Goal: Book appointment/travel/reservation

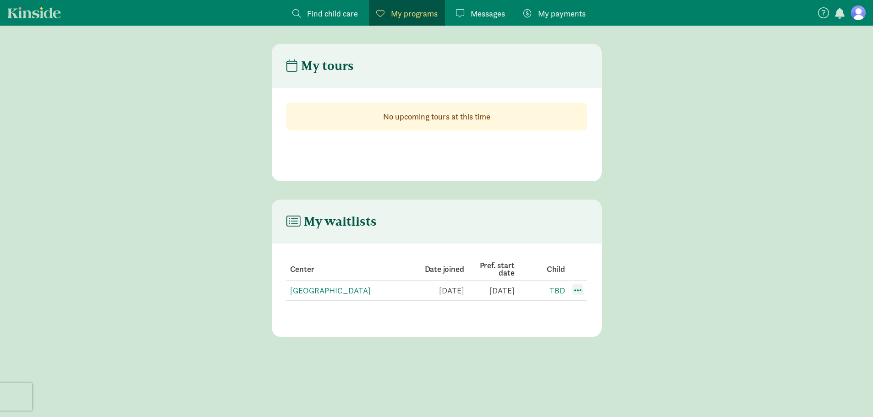
click at [576, 289] on span at bounding box center [577, 290] width 11 height 11
click at [338, 292] on link "[GEOGRAPHIC_DATA]" at bounding box center [330, 290] width 81 height 11
click at [515, 293] on td "2/16/2026" at bounding box center [540, 291] width 50 height 20
click at [580, 290] on span at bounding box center [577, 290] width 11 height 11
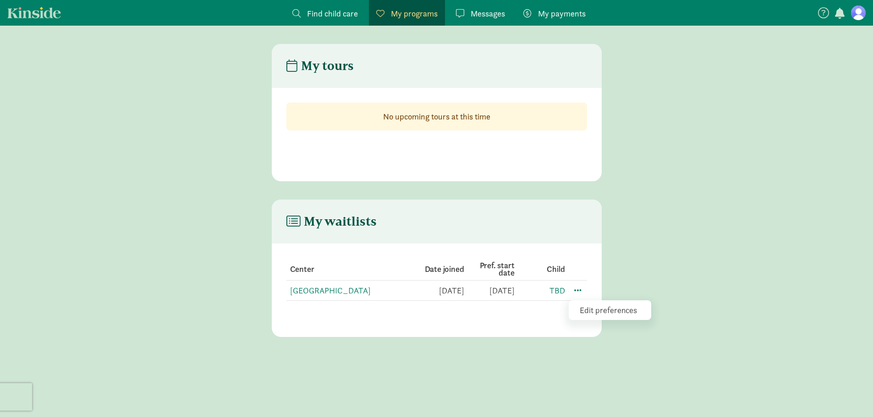
click at [590, 311] on div "Edit preferences" at bounding box center [610, 311] width 82 height 20
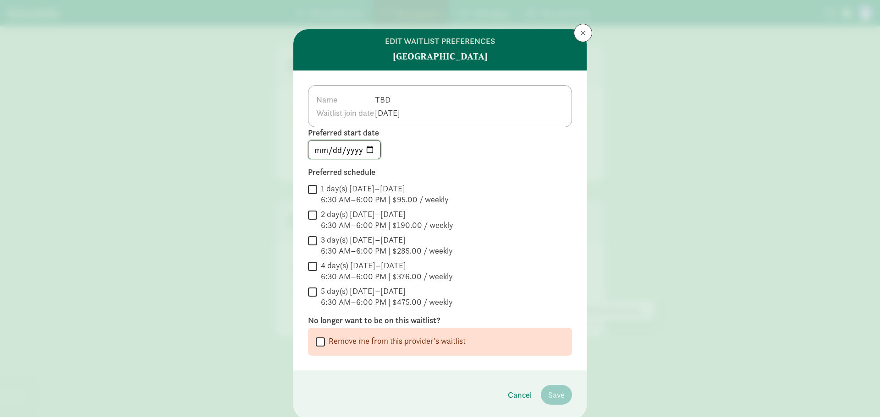
click at [367, 147] on input "2026-02-15" at bounding box center [344, 150] width 72 height 18
click at [472, 192] on div " 1 day(s) Monday–Friday 6:30 AM–6:00 PM | $95.00 / weekly" at bounding box center [440, 194] width 264 height 22
click at [371, 149] on input "2026-02-15" at bounding box center [344, 150] width 72 height 18
type input "2026-02-16"
click at [308, 215] on input "2 day(s) Monday–Friday 6:30 AM–6:00 PM | $190.00 / weekly" at bounding box center [312, 215] width 9 height 12
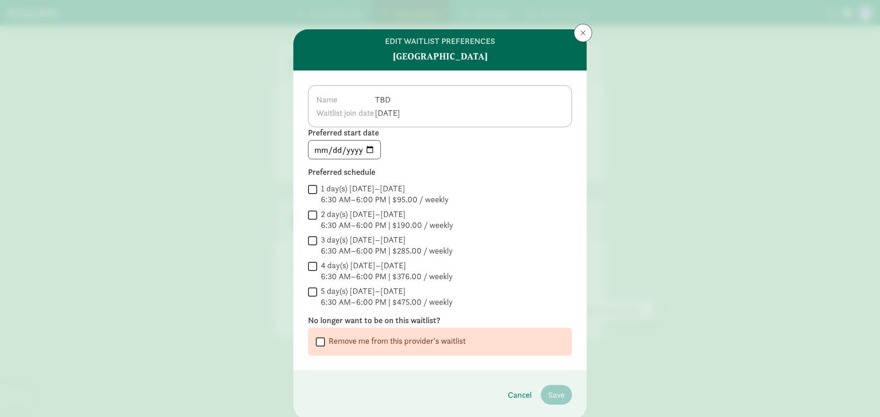
checkbox input "true"
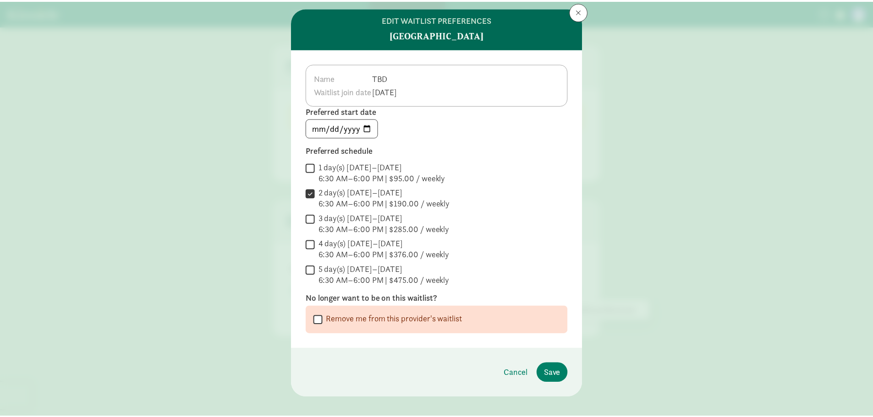
scroll to position [32, 0]
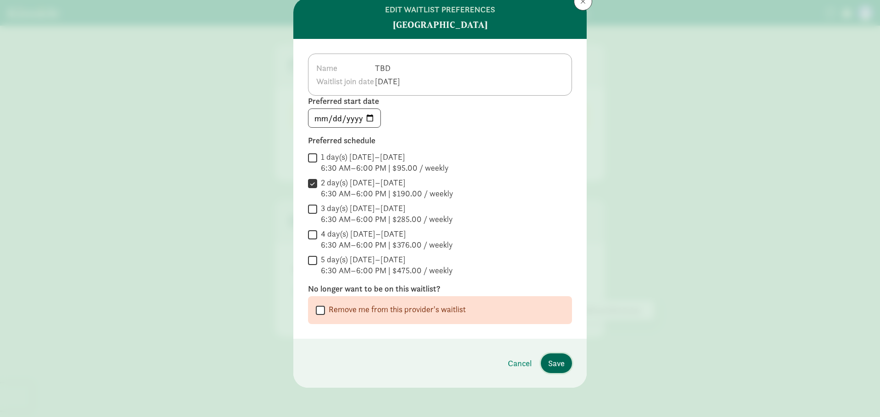
click at [559, 359] on span "Save" at bounding box center [556, 363] width 16 height 12
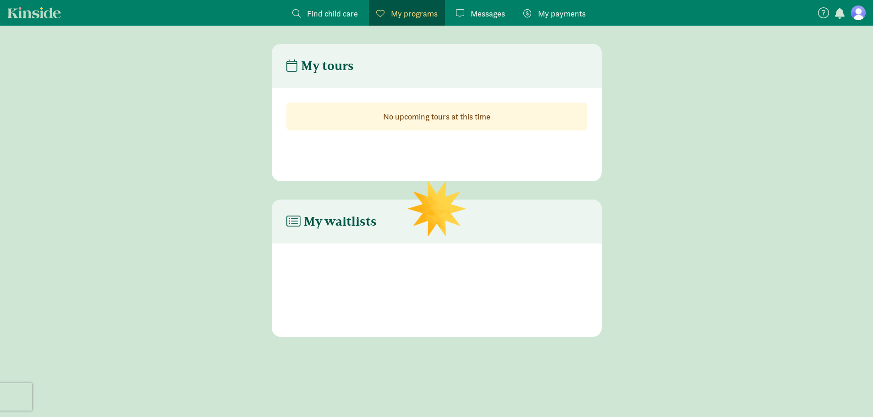
click at [556, 362] on div "My tours No upcoming tours at this time My waitlists" at bounding box center [436, 240] width 873 height 392
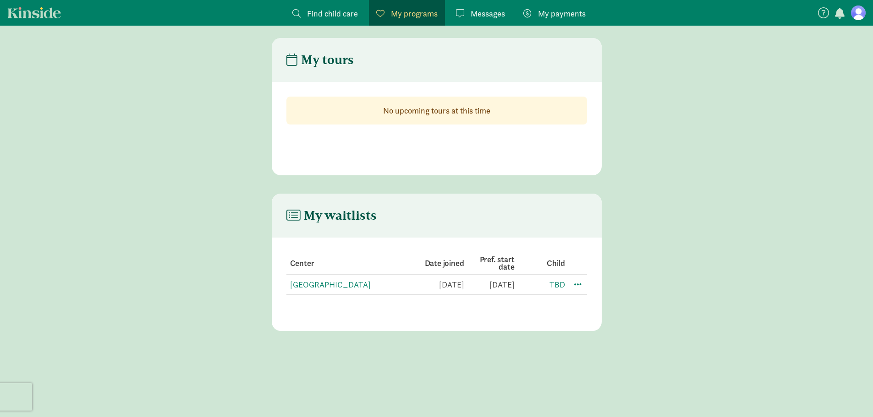
scroll to position [0, 0]
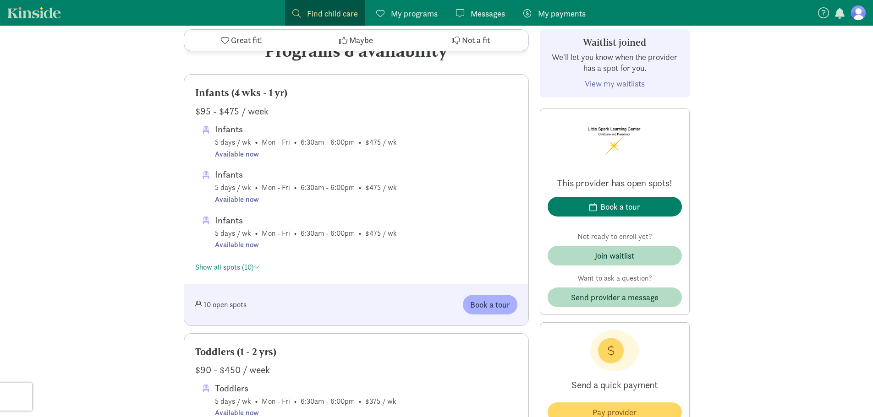
scroll to position [458, 0]
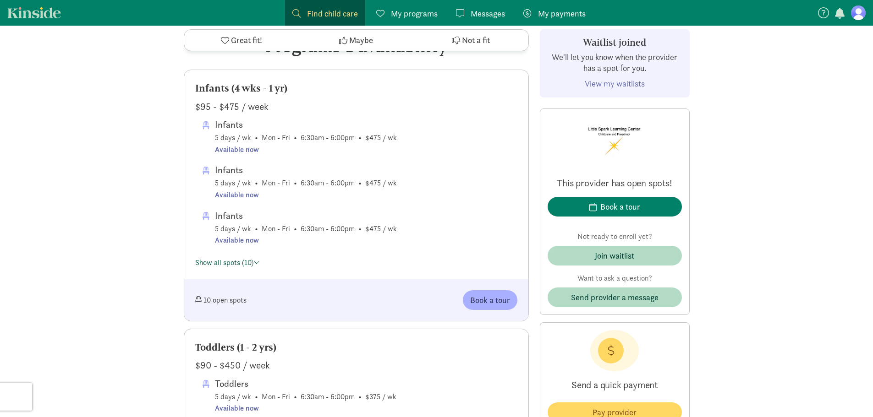
click at [244, 266] on link "Show all spots (10)" at bounding box center [227, 263] width 65 height 10
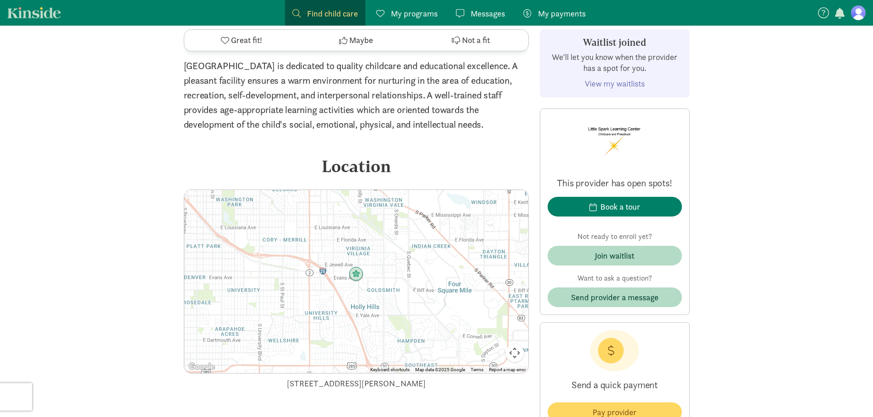
scroll to position [1741, 0]
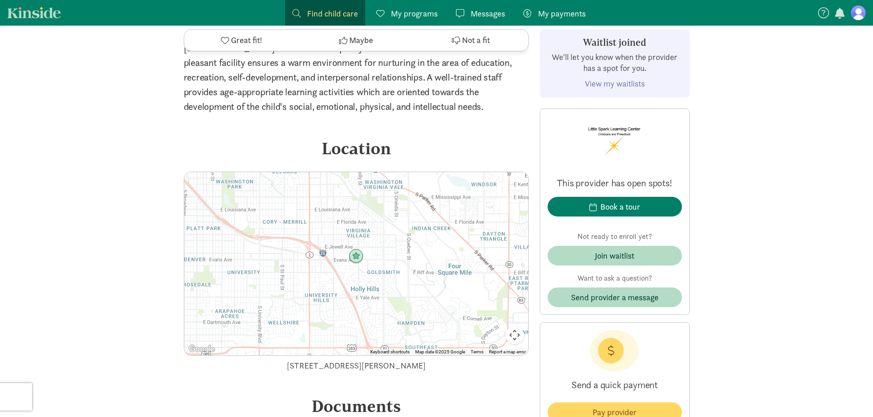
click at [361, 257] on img at bounding box center [356, 256] width 15 height 15
click at [360, 283] on div "To navigate, press the arrow keys." at bounding box center [356, 263] width 344 height 183
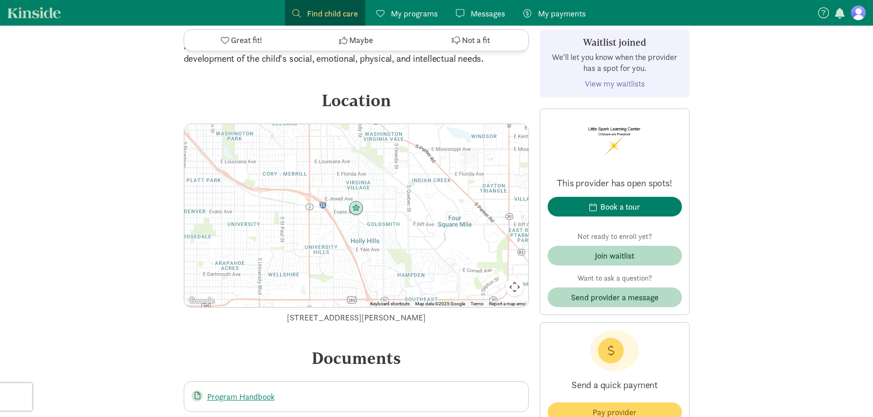
scroll to position [1970, 0]
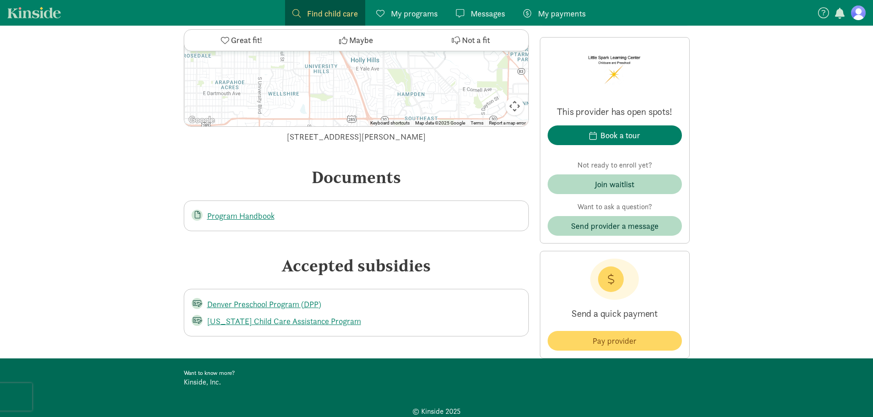
drag, startPoint x: 283, startPoint y: 135, endPoint x: 444, endPoint y: 141, distance: 161.8
click at [444, 141] on div "[STREET_ADDRESS][PERSON_NAME]" at bounding box center [356, 137] width 345 height 12
copy div "[STREET_ADDRESS][PERSON_NAME]"
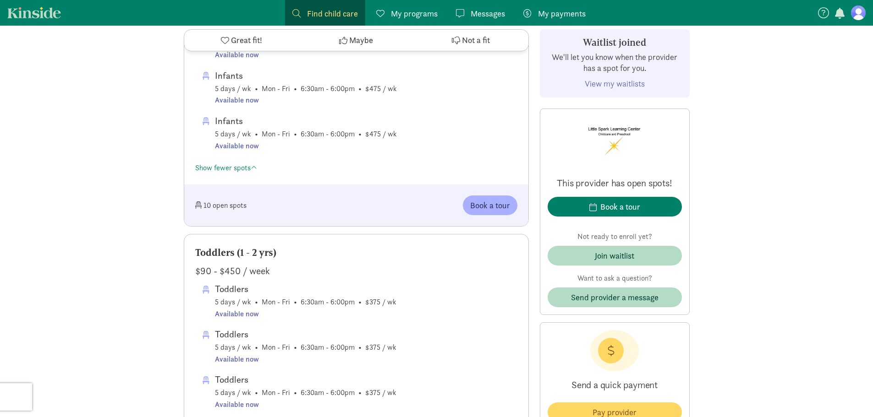
scroll to position [871, 0]
click at [587, 256] on span "Join waitlist" at bounding box center [615, 256] width 120 height 12
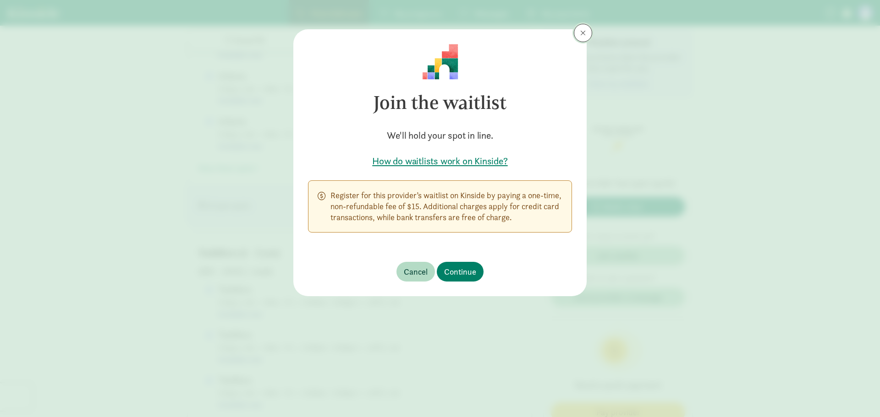
click at [583, 34] on span at bounding box center [582, 32] width 5 height 7
